Goal: Task Accomplishment & Management: Manage account settings

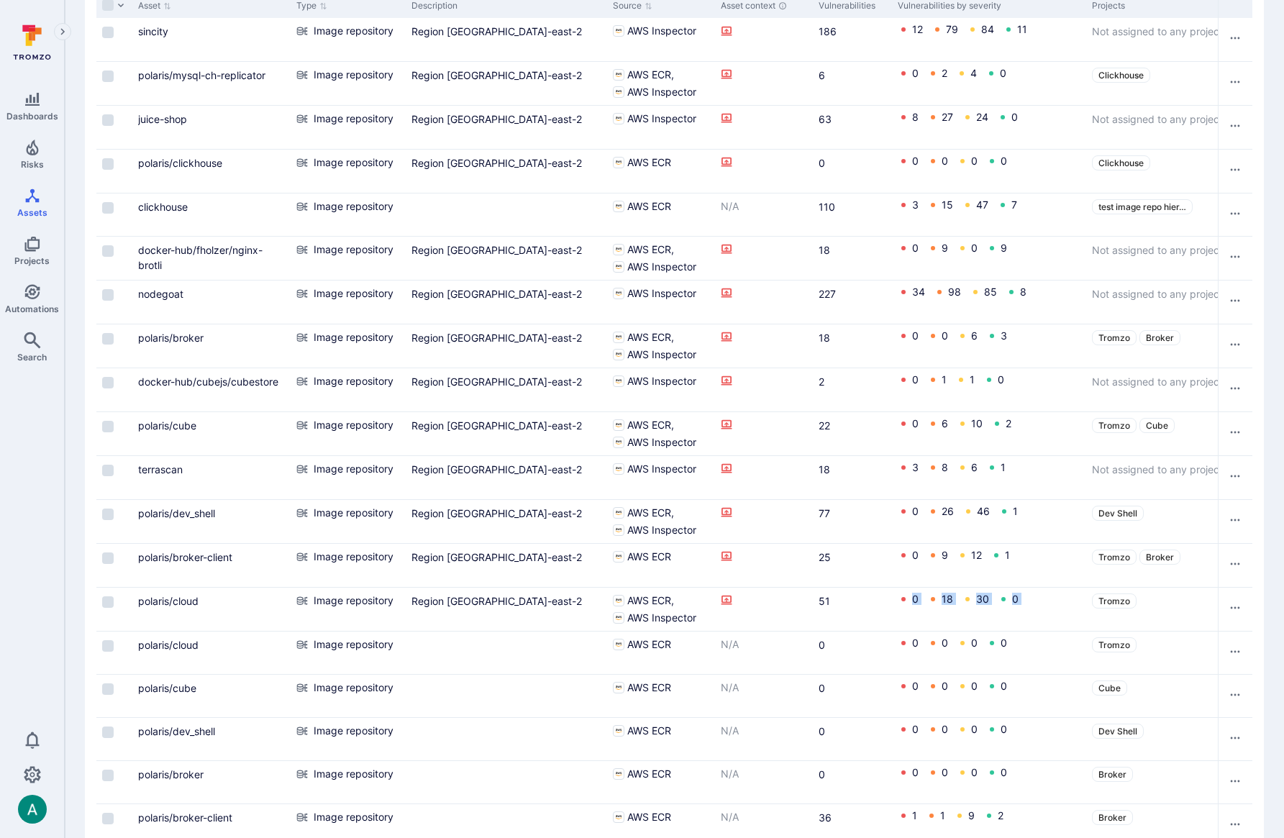
scroll to position [0, 2]
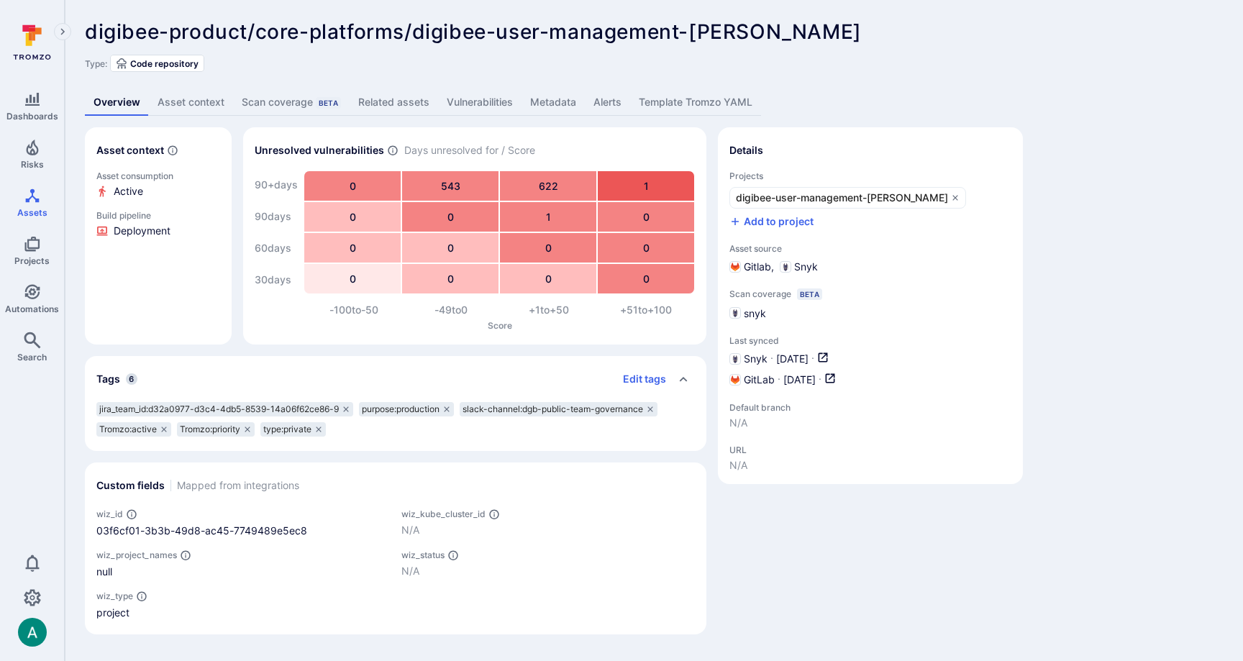
click at [806, 14] on div "digibee-product/core-platforms/digibee-user-management-baas ... Show more Type:…" at bounding box center [654, 327] width 1178 height 655
click at [32, 635] on img "button" at bounding box center [32, 632] width 29 height 29
drag, startPoint x: 1034, startPoint y: 548, endPoint x: 752, endPoint y: 527, distance: 282.7
click at [1011, 546] on div at bounding box center [621, 330] width 1243 height 661
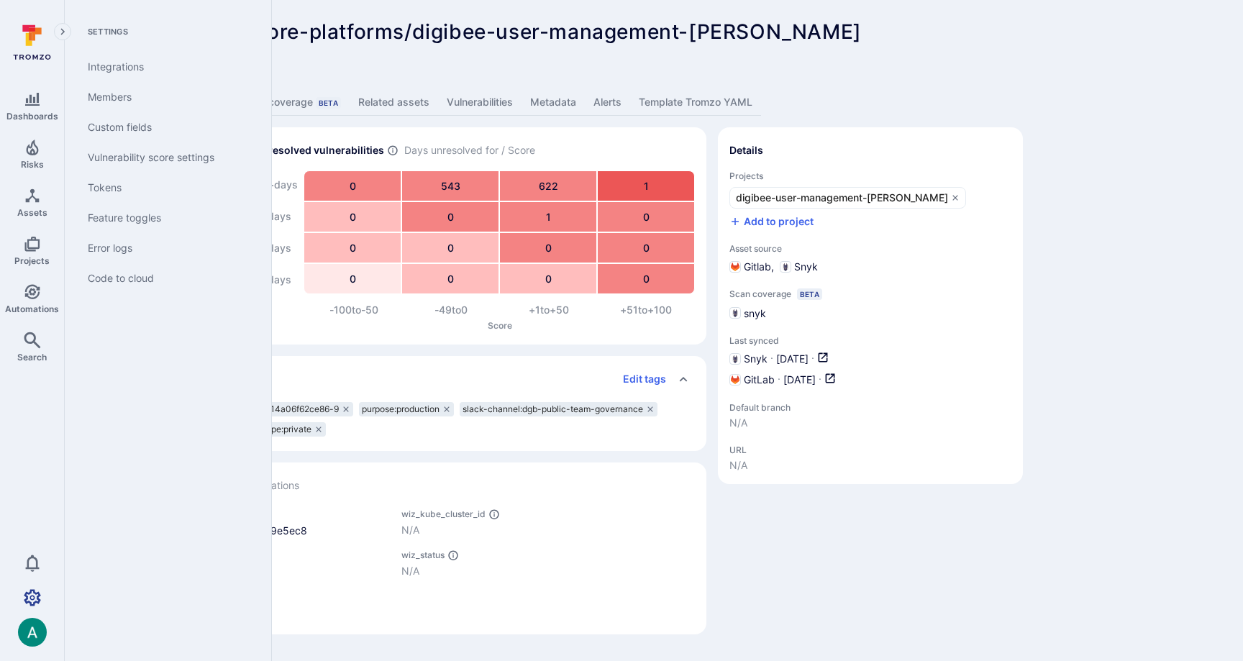
click at [24, 606] on link "Settings" at bounding box center [32, 597] width 64 height 29
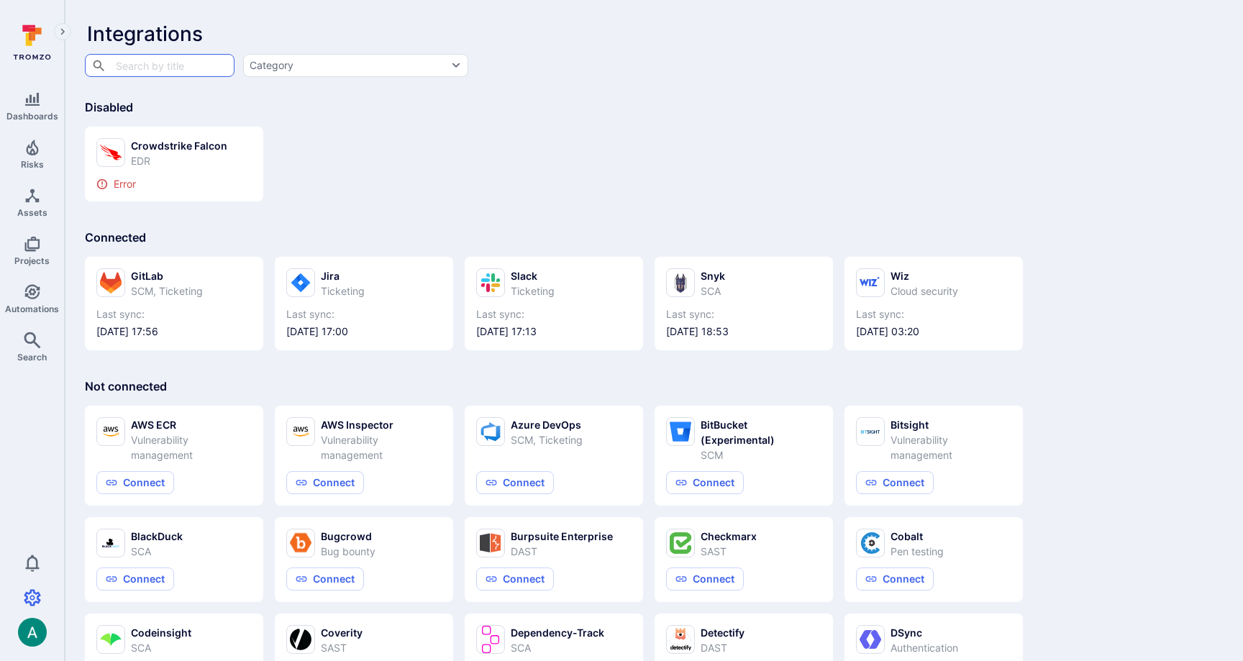
click at [972, 153] on div ".logo-crowdstrike-falcon_svg__st0{fill-rule:evenodd;clip-rule:evenodd;fill:#fc0…" at bounding box center [654, 158] width 1138 height 86
